Goal: Use online tool/utility: Use online tool/utility

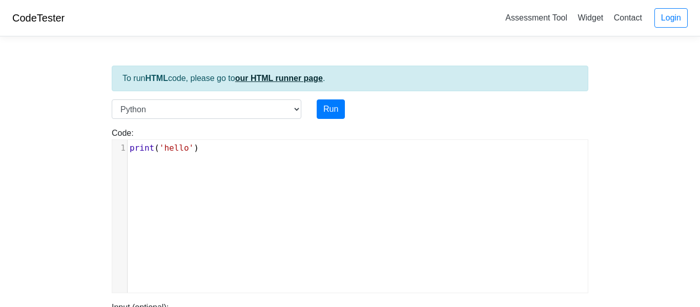
click at [287, 79] on link "our HTML runner page" at bounding box center [279, 78] width 88 height 9
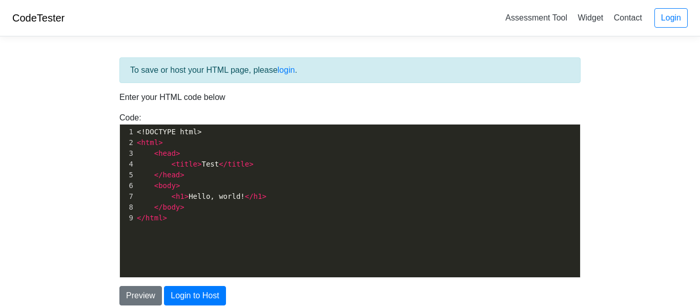
scroll to position [4, 0]
type textarea "<!DOCTYPE html> <html> <head> <title>Test</title> </head> <body> <h1>Hello, wor…"
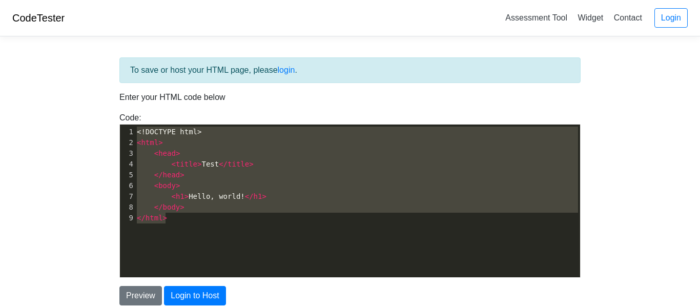
drag, startPoint x: 237, startPoint y: 218, endPoint x: 89, endPoint y: 89, distance: 196.0
click at [89, 89] on body "CodeTester Assessment Tool Widget Contact Login To save or host your HTML page,…" at bounding box center [350, 184] width 700 height 369
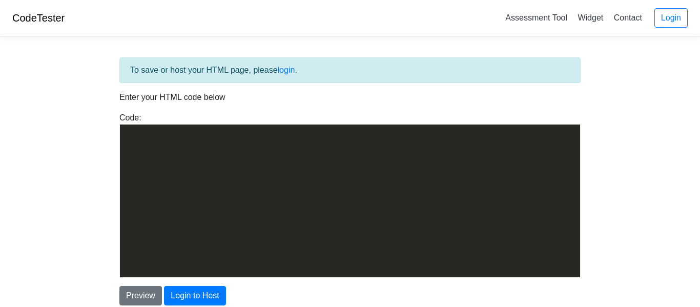
scroll to position [5660, 0]
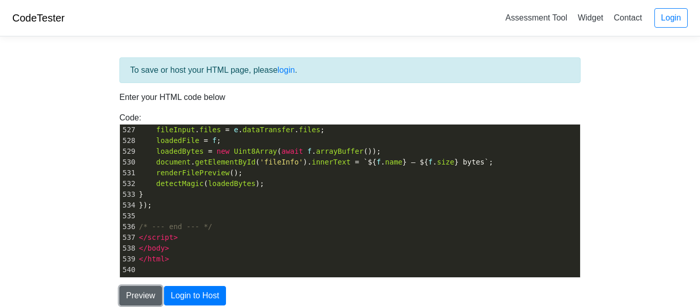
click at [130, 291] on button "Preview" at bounding box center [140, 295] width 43 height 19
click at [92, 211] on body "CodeTester Assessment Tool Widget Contact Login To save or host your HTML page,…" at bounding box center [350, 292] width 700 height 585
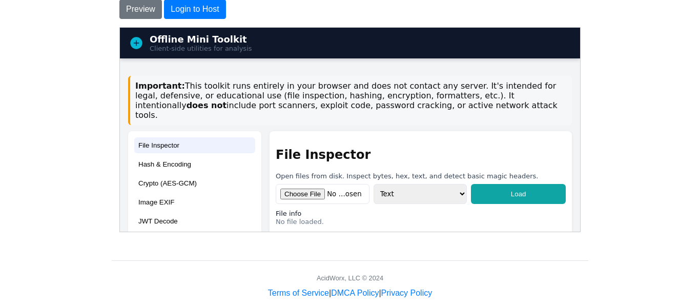
scroll to position [287, 0]
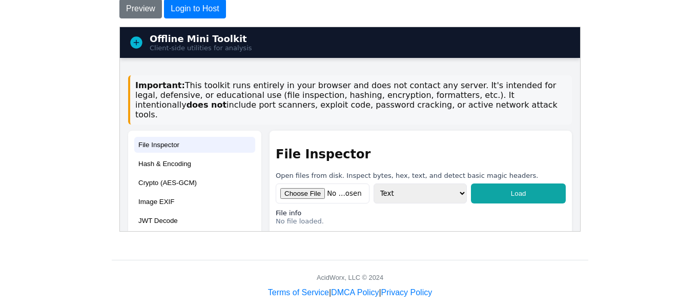
click at [183, 98] on div "Important: This toolkit runs entirely in your browser and does not contact any …" at bounding box center [350, 99] width 444 height 49
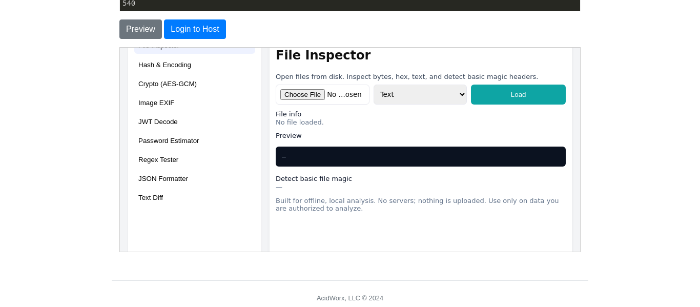
scroll to position [102, 0]
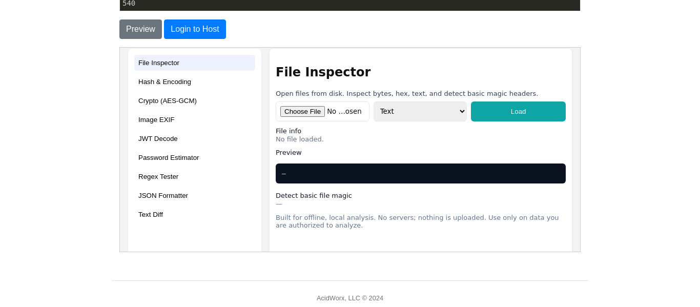
click at [185, 73] on button "Hash & Encoding" at bounding box center [194, 81] width 121 height 16
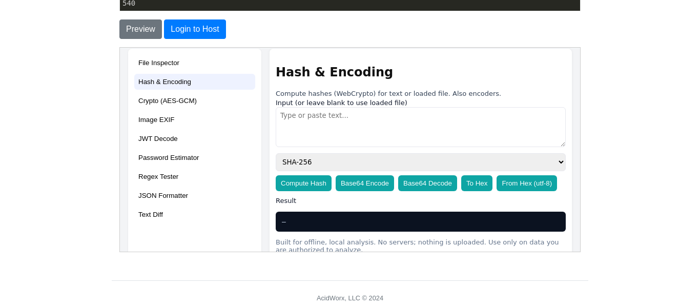
click at [374, 175] on button "Base64 Encode" at bounding box center [364, 183] width 58 height 16
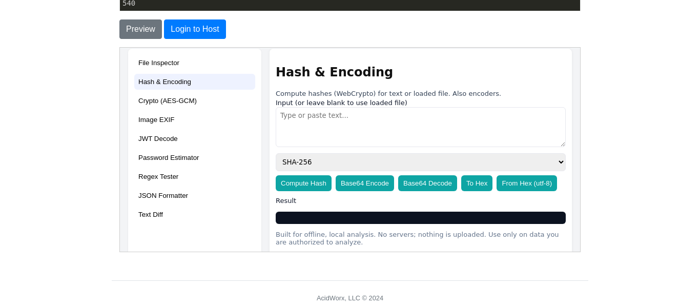
click at [331, 117] on textarea at bounding box center [420, 127] width 290 height 40
type textarea "I love you"
click at [356, 177] on button "Base64 Encode" at bounding box center [364, 183] width 58 height 16
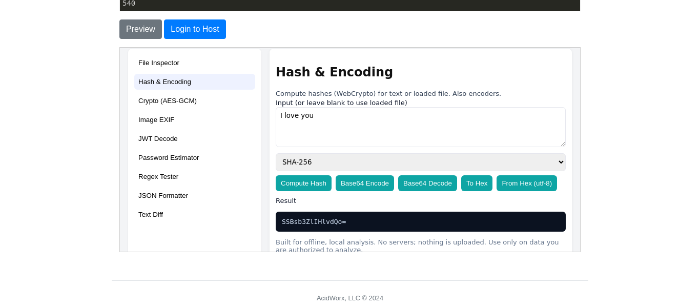
click at [359, 189] on div "Hash & Encoding Compute hashes (WebCrypto) for text or loaded file. Also encode…" at bounding box center [420, 148] width 290 height 166
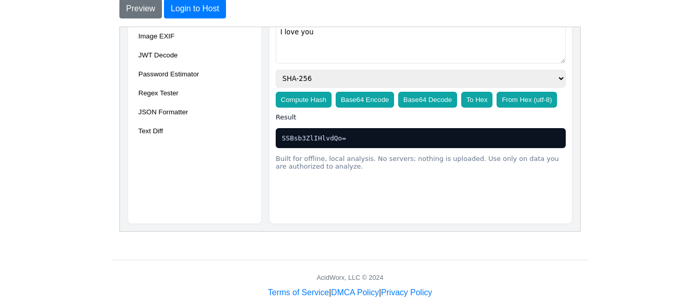
scroll to position [303, 0]
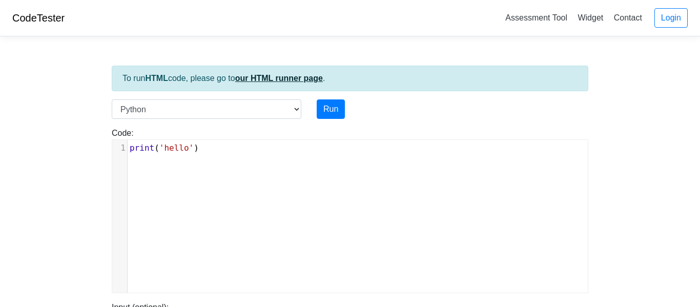
click at [303, 77] on link "our HTML runner page" at bounding box center [279, 78] width 88 height 9
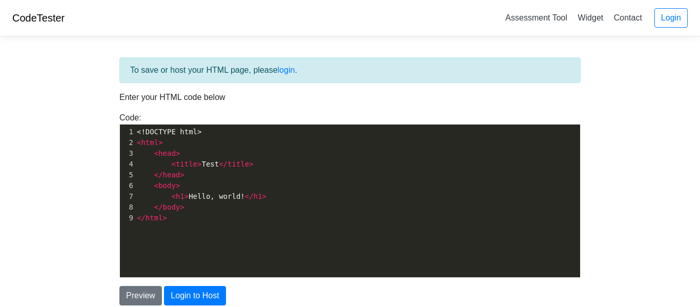
scroll to position [4, 0]
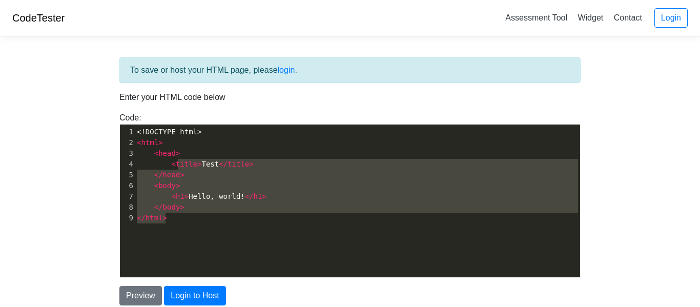
type textarea "<!DOCTYPE html> <html> <head> <title>Test</title> </head> <body> <h1>Hello, wor…"
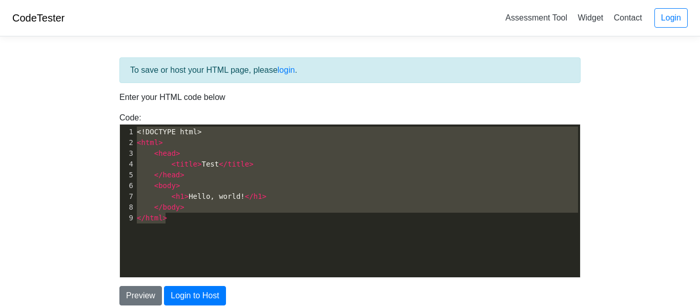
drag, startPoint x: 226, startPoint y: 219, endPoint x: 137, endPoint y: 124, distance: 129.7
click at [137, 124] on div "x 1 <!DOCTYPE html> 2 < html > 3 < head > 4 < title > Test </ title > 5 </ head…" at bounding box center [357, 174] width 445 height 101
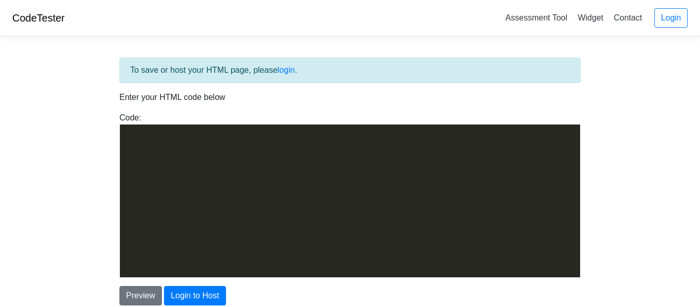
scroll to position [5660, 0]
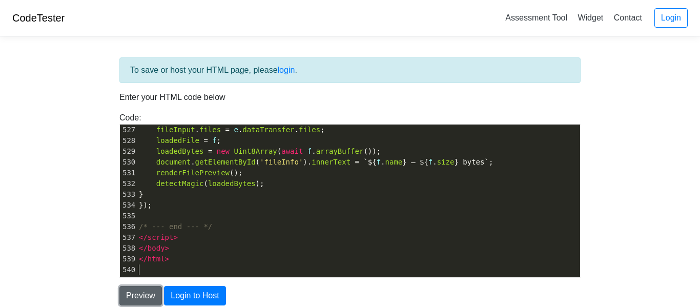
click at [140, 295] on button "Preview" at bounding box center [140, 295] width 43 height 19
click at [79, 205] on body "CodeTester Assessment Tool Widget Contact Login To save or host your HTML page,…" at bounding box center [350, 292] width 700 height 585
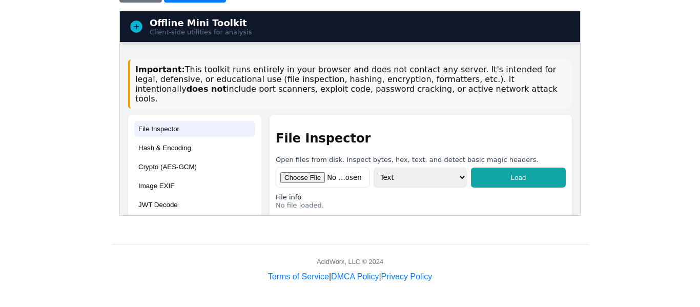
scroll to position [303, 0]
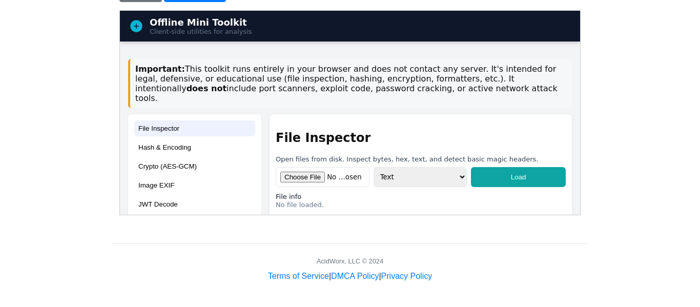
click at [363, 85] on div "Important: This toolkit runs entirely in your browser and does not contact any …" at bounding box center [350, 82] width 444 height 49
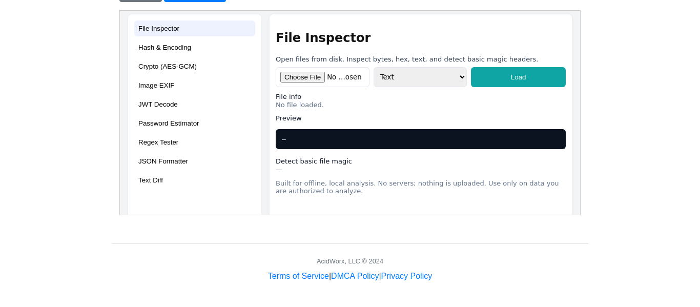
scroll to position [102, 0]
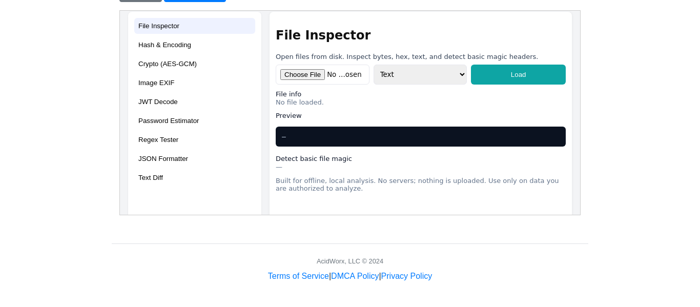
click at [186, 37] on button "Hash & Encoding" at bounding box center [194, 44] width 121 height 16
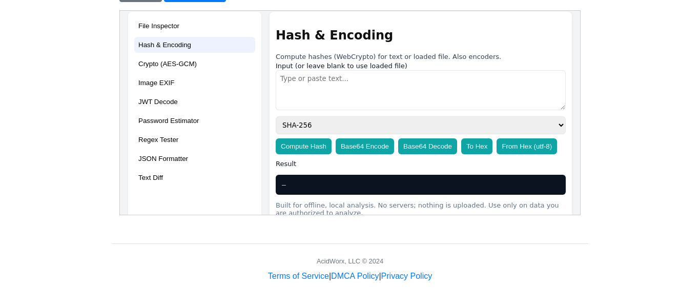
click at [322, 76] on textarea at bounding box center [420, 90] width 290 height 40
click at [413, 138] on button "Base64 Decode" at bounding box center [427, 146] width 59 height 16
click at [374, 138] on button "Base64 Encode" at bounding box center [364, 146] width 58 height 16
click at [291, 74] on textarea "I" at bounding box center [420, 90] width 290 height 40
click at [372, 138] on button "Base64 Encode" at bounding box center [364, 146] width 58 height 16
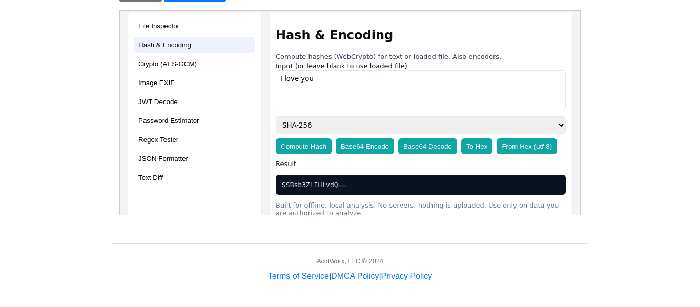
click at [341, 77] on textarea "I love you" at bounding box center [420, 90] width 290 height 40
type textarea "I love you"
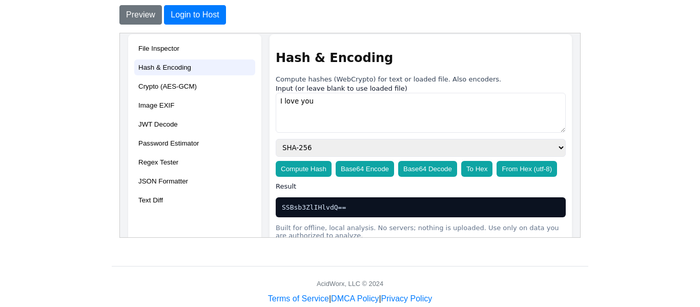
scroll to position [262, 0]
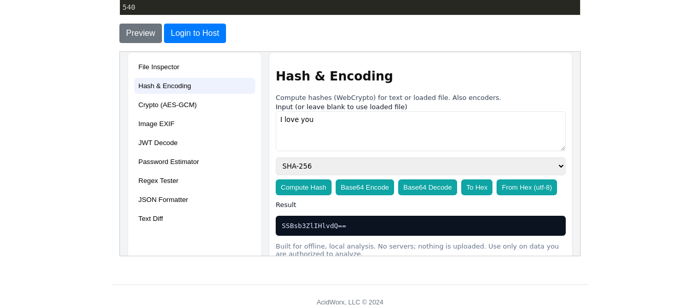
click at [161, 59] on button "File Inspector" at bounding box center [194, 66] width 121 height 16
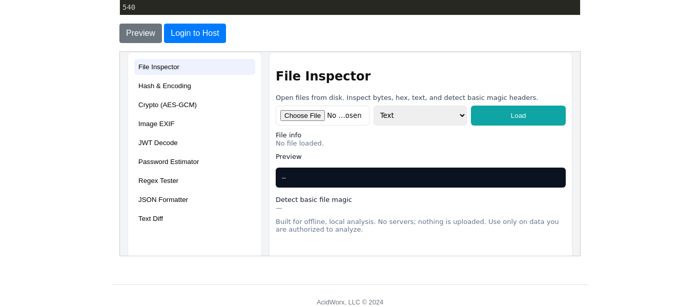
click at [264, 92] on div "File Inspector Hash & Encoding Crypto (AES-GCM) Image EXIF JWT Decode Password …" at bounding box center [350, 181] width 444 height 258
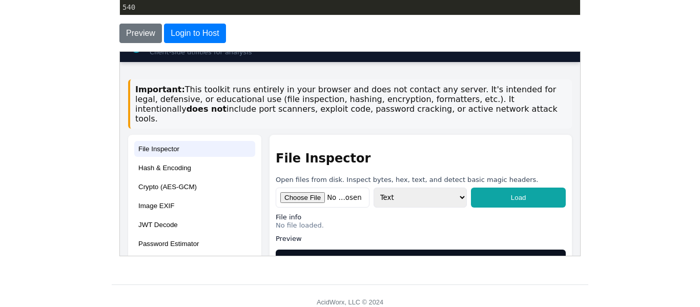
scroll to position [0, 0]
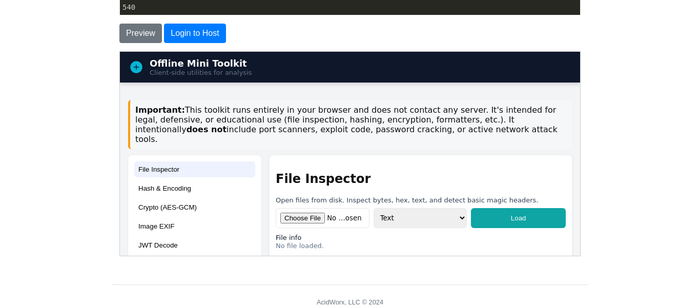
click at [252, 115] on div "Important: This toolkit runs entirely in your browser and does not contact any …" at bounding box center [350, 123] width 444 height 49
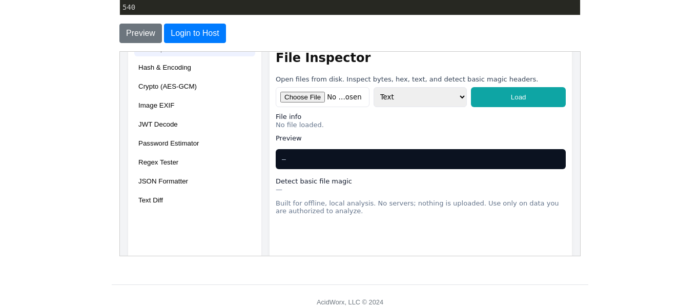
scroll to position [123, 0]
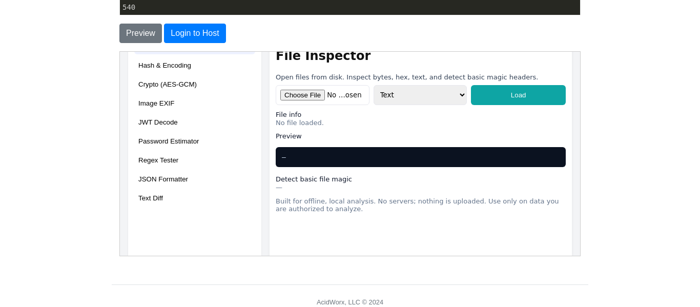
click at [177, 57] on button "Hash & Encoding" at bounding box center [194, 65] width 121 height 16
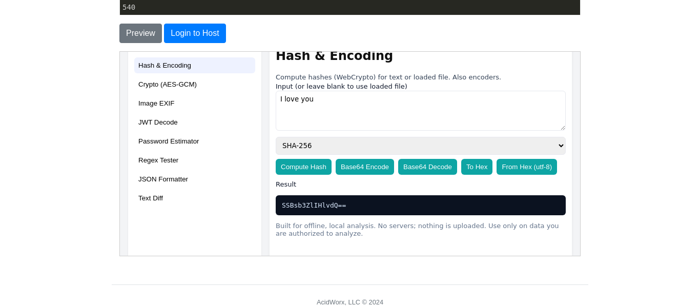
click at [169, 66] on nav "File Inspector Hash & Encoding Crypto (AES-GCM) Image EXIF JWT Decode Password …" at bounding box center [194, 161] width 133 height 258
click at [169, 76] on button "Crypto (AES-GCM)" at bounding box center [194, 84] width 121 height 16
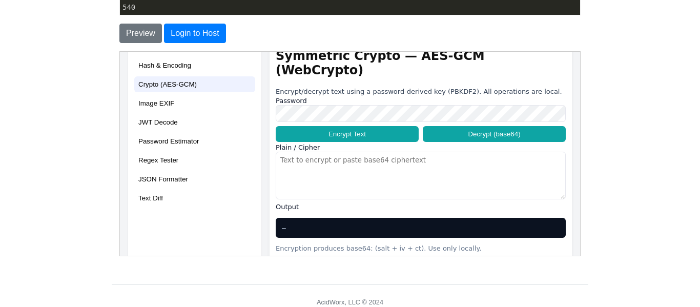
click at [263, 70] on div "File Inspector Hash & Encoding Crypto (AES-GCM) Image EXIF JWT Decode Password …" at bounding box center [350, 161] width 444 height 258
click at [190, 95] on button "Image EXIF" at bounding box center [194, 103] width 121 height 16
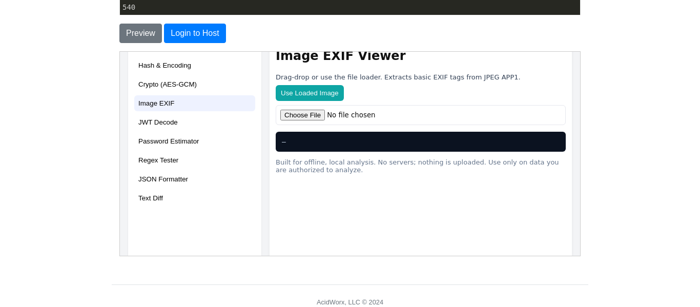
click at [171, 114] on button "JWT Decode" at bounding box center [194, 122] width 121 height 16
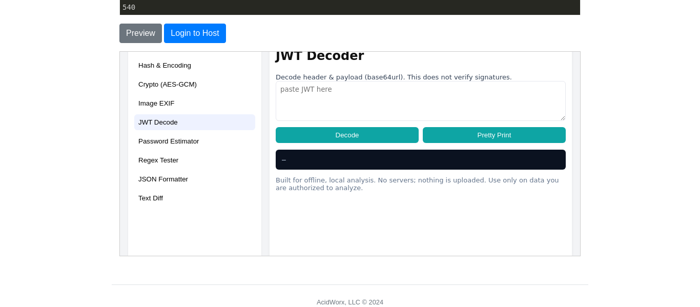
click at [163, 133] on button "Password Estimator" at bounding box center [194, 141] width 121 height 16
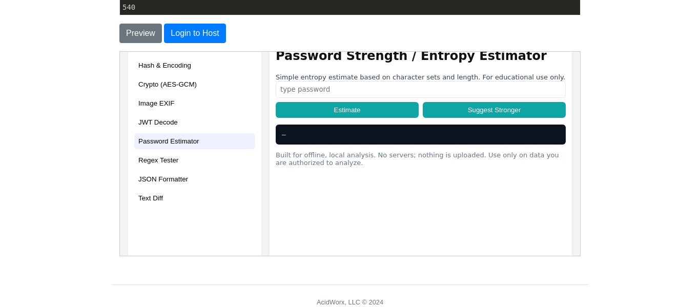
click at [349, 171] on section "File Inspector Open files from disk. Inspect bytes, hex, text, and detect basic…" at bounding box center [420, 161] width 302 height 258
click at [147, 152] on button "Regex Tester" at bounding box center [194, 160] width 121 height 16
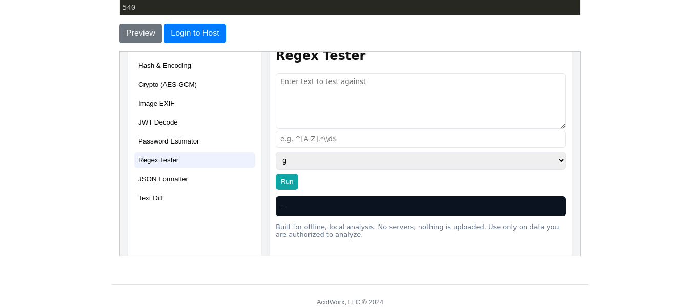
click at [160, 172] on button "JSON Formatter" at bounding box center [194, 179] width 121 height 16
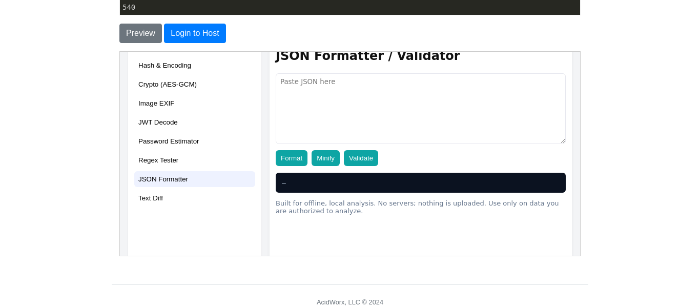
click at [174, 192] on button "Text Diff" at bounding box center [194, 198] width 121 height 16
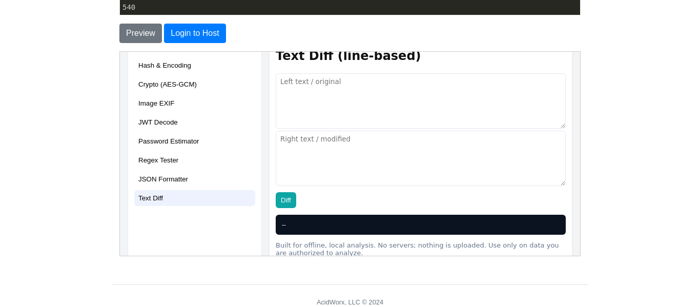
click at [348, 231] on section "File Inspector Open files from disk. Inspect bytes, hex, text, and detect basic…" at bounding box center [420, 161] width 302 height 258
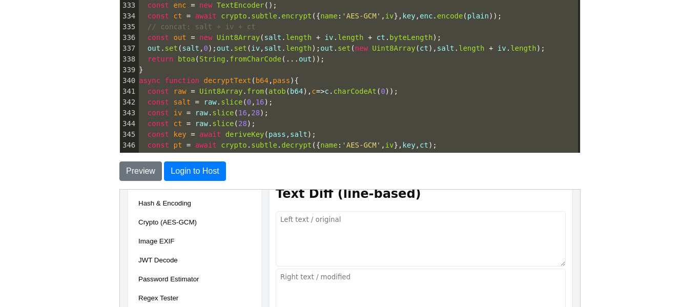
scroll to position [0, 0]
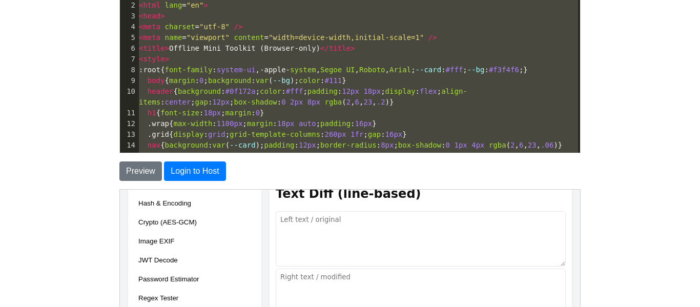
type textarea "<!doctype html> <html lang="en"> <head> <meta charset="utf-8" /> <meta name="vi…"
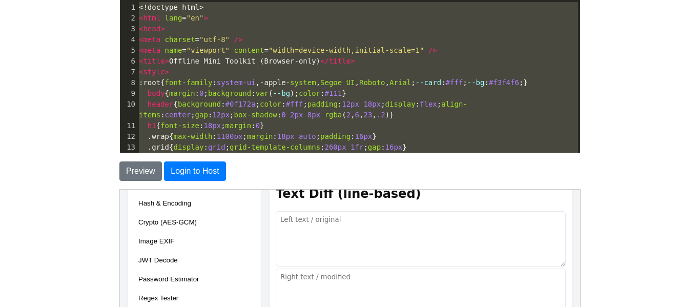
drag, startPoint x: 219, startPoint y: 45, endPoint x: 126, endPoint y: -41, distance: 126.9
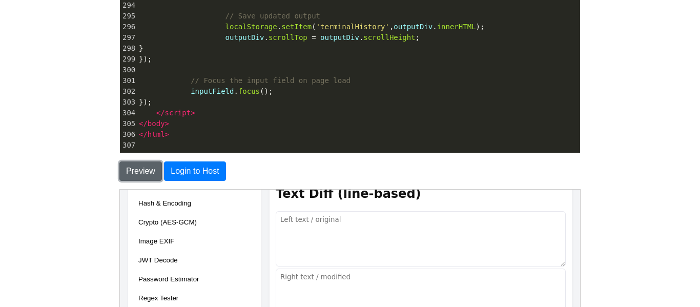
click at [145, 164] on button "Preview" at bounding box center [140, 170] width 43 height 19
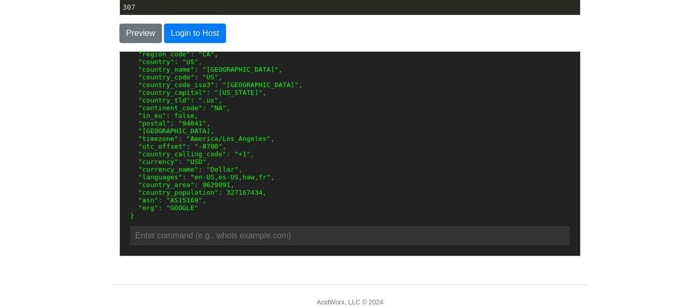
click at [299, 182] on pre "{ "ip": "[TECHNICAL_ID]", "network": "[TECHNICAL_ID]", "version": "IPv4", "city…" at bounding box center [350, 111] width 440 height 215
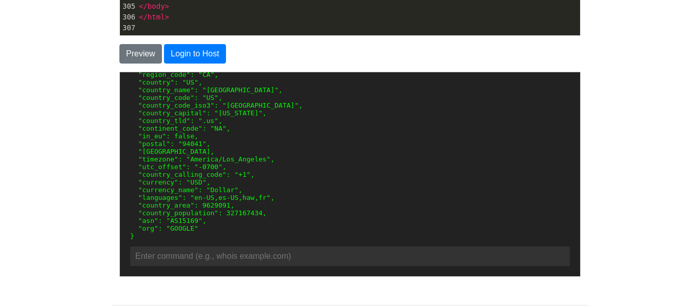
click at [252, 264] on input "text" at bounding box center [350, 255] width 440 height 19
paste input "[TECHNICAL_ID]"
type input "geolocate [TECHNICAL_ID]"
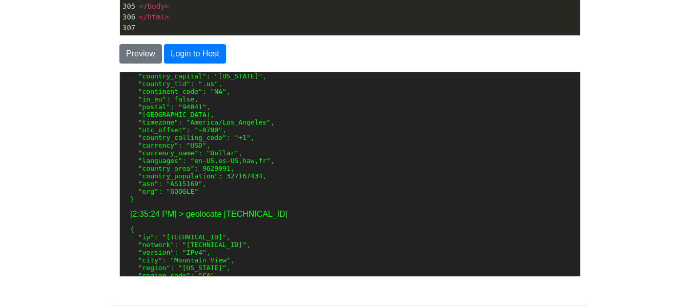
click at [362, 153] on pre "{ "ip": "[TECHNICAL_ID]", "network": "[TECHNICAL_ID]", "version": "IPv4", "city…" at bounding box center [350, 94] width 440 height 215
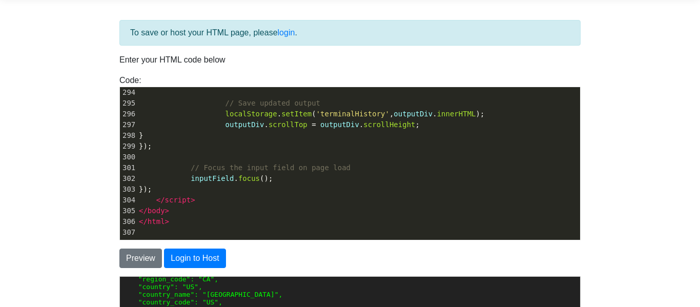
scroll to position [38, 0]
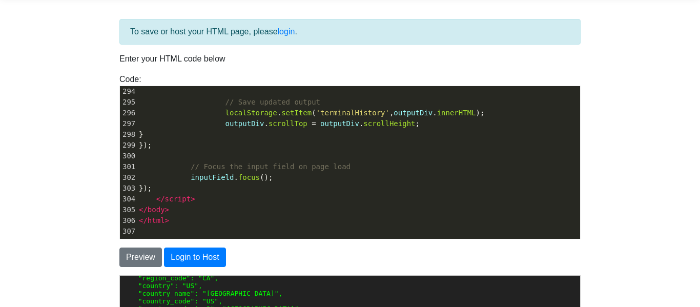
click at [243, 207] on pre "</ body >" at bounding box center [358, 209] width 443 height 11
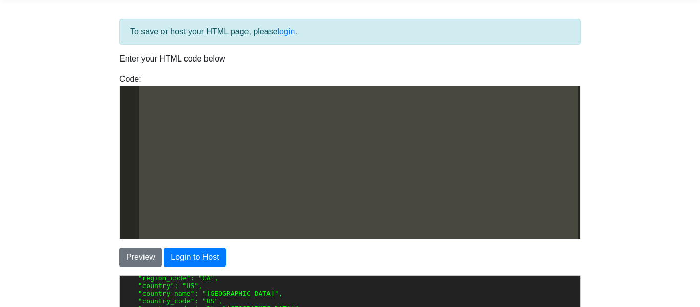
scroll to position [282, 0]
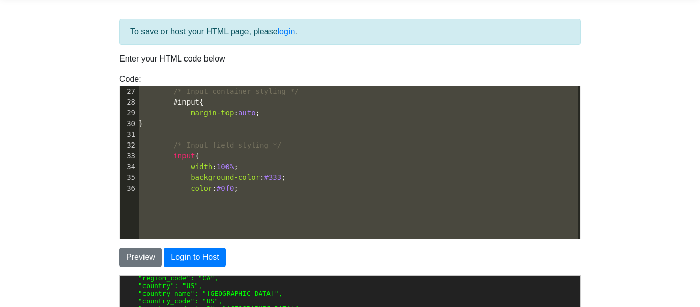
type textarea "<!DOCTYPE html> <html lang="en"> <head> <meta charset="UTF-8"> <meta name="view…"
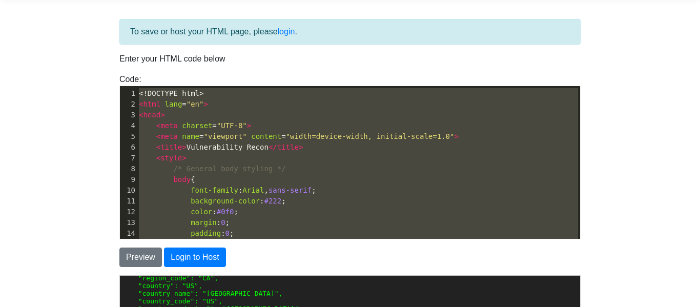
drag, startPoint x: 471, startPoint y: 192, endPoint x: 296, endPoint y: -23, distance: 277.4
click at [245, 108] on pre "< html lang = "en" >" at bounding box center [358, 104] width 443 height 11
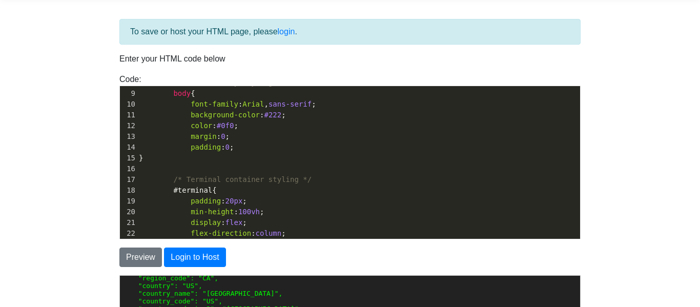
scroll to position [108, 0]
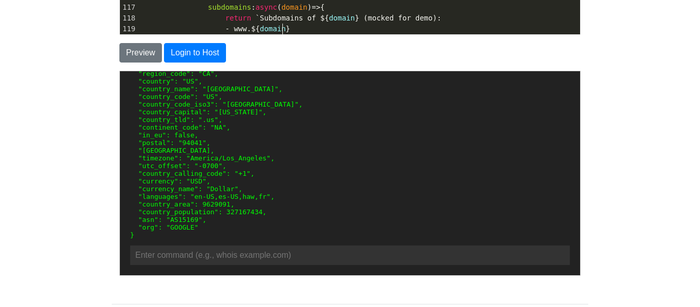
click at [298, 31] on pre "- www.${ domain }" at bounding box center [358, 29] width 443 height 11
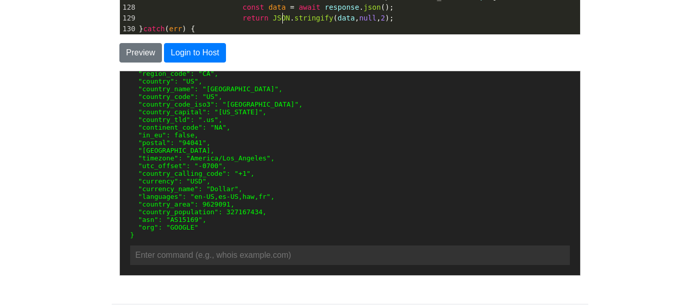
scroll to position [1291, 0]
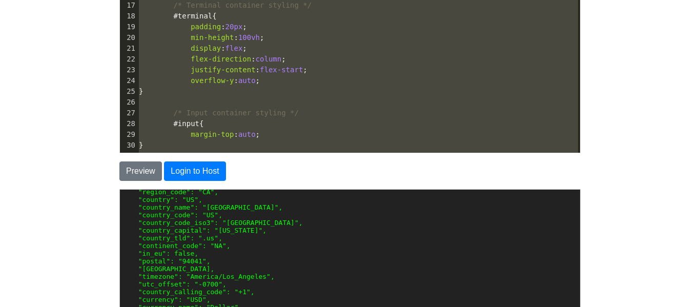
type textarea "<!DOCTYPE html> <html lang="en"> <head> <meta charset="UTF-8"> <meta name="view…"
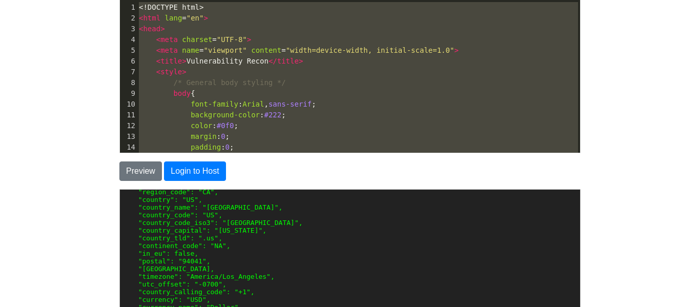
drag, startPoint x: 187, startPoint y: 137, endPoint x: 133, endPoint y: -37, distance: 183.1
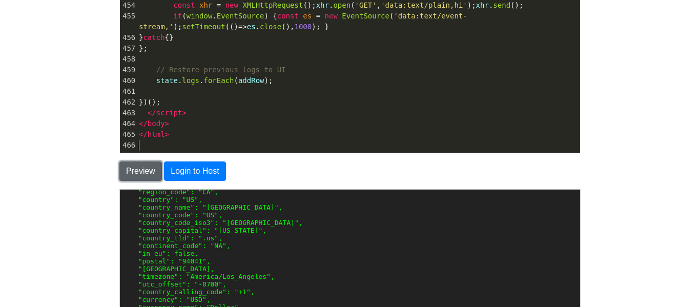
click at [137, 169] on button "Preview" at bounding box center [140, 170] width 43 height 19
